Goal: Information Seeking & Learning: Understand process/instructions

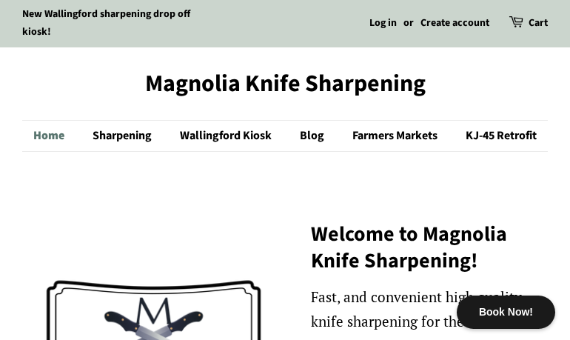
click at [44, 140] on link "Home" at bounding box center [56, 136] width 46 height 30
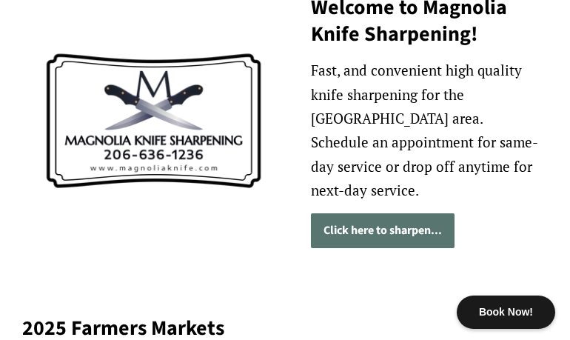
scroll to position [226, 0]
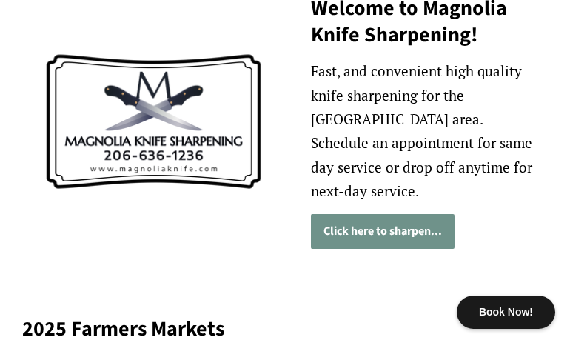
click at [369, 214] on link "Click here to sharpen..." at bounding box center [383, 231] width 144 height 35
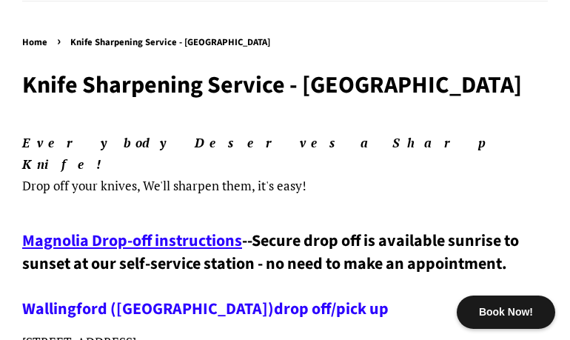
scroll to position [151, 0]
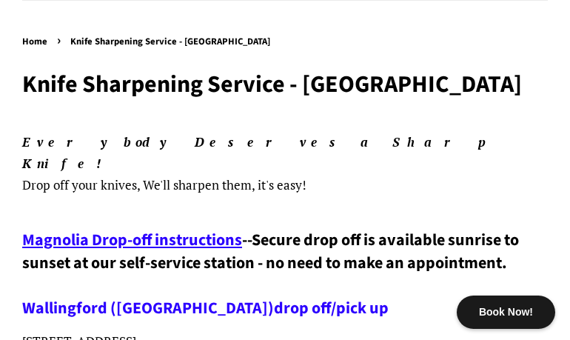
click at [216, 228] on span "Magnolia Drop-off instructions" at bounding box center [132, 240] width 220 height 24
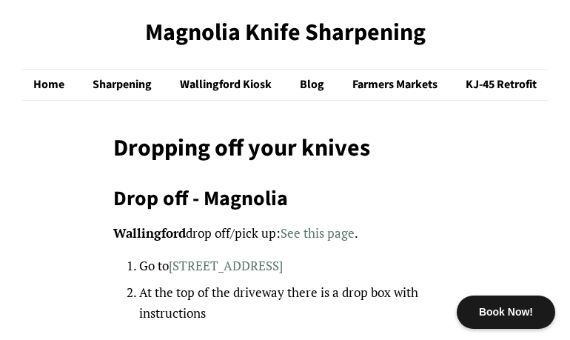
scroll to position [56, 0]
